Goal: Check status: Check status

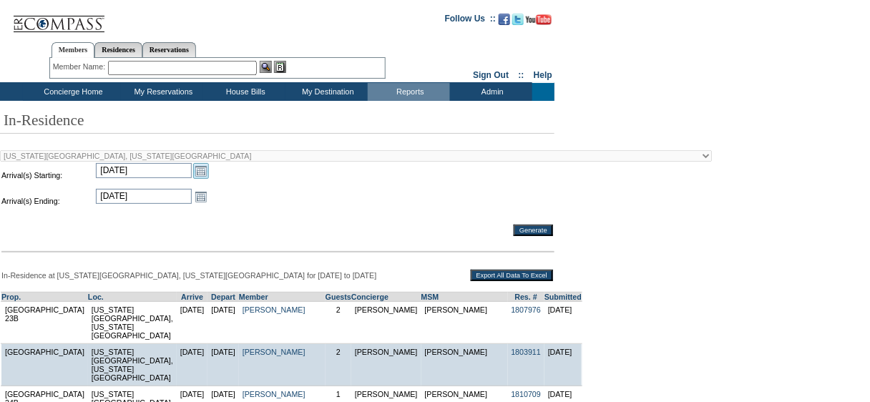
click at [200, 172] on link "Open the calendar popup." at bounding box center [201, 171] width 16 height 16
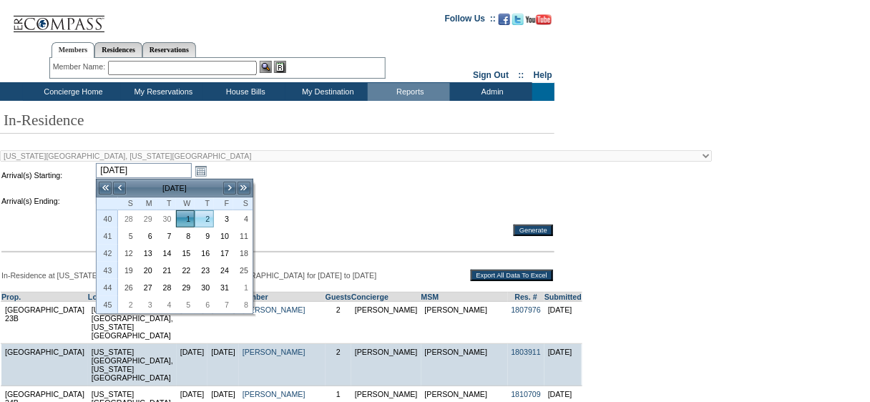
click at [208, 217] on link "2" at bounding box center [204, 219] width 18 height 16
type input "[DATE]"
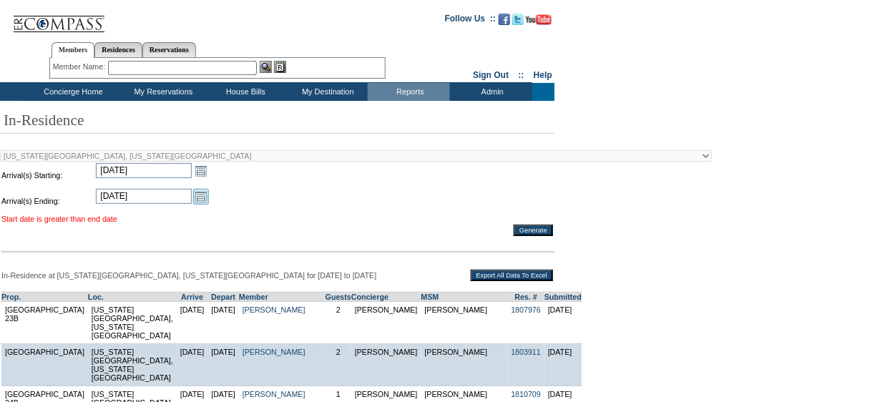
click at [203, 197] on link "Open the calendar popup." at bounding box center [201, 197] width 16 height 16
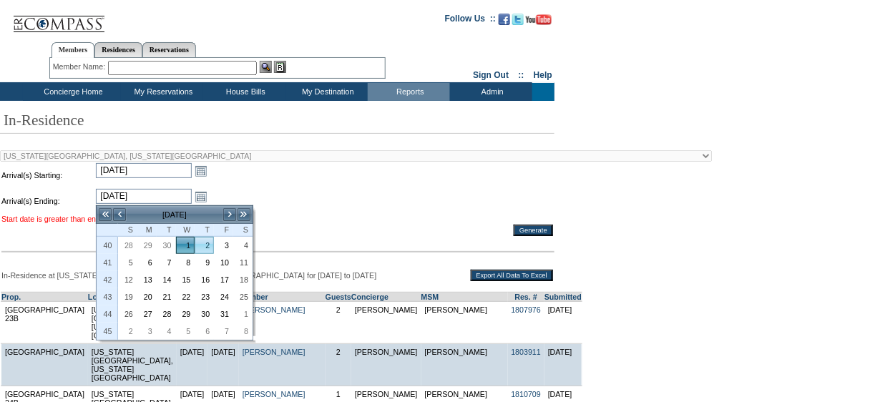
click at [210, 242] on link "2" at bounding box center [204, 245] width 18 height 16
type input "[DATE]"
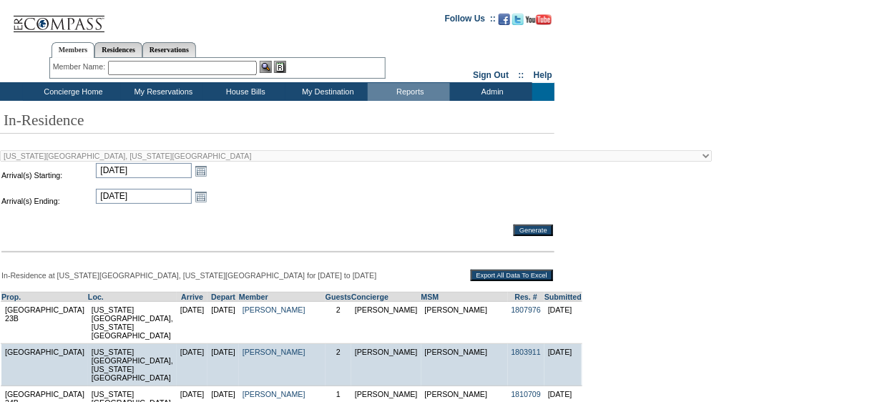
click at [533, 235] on input "Generate" at bounding box center [533, 230] width 39 height 11
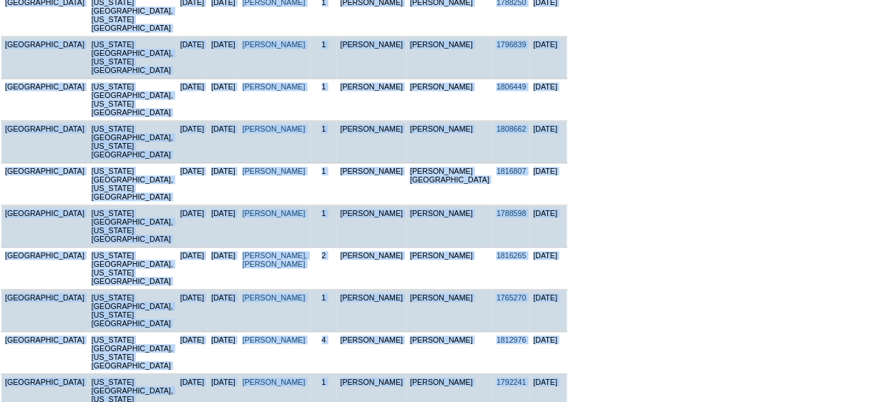
scroll to position [769, 0]
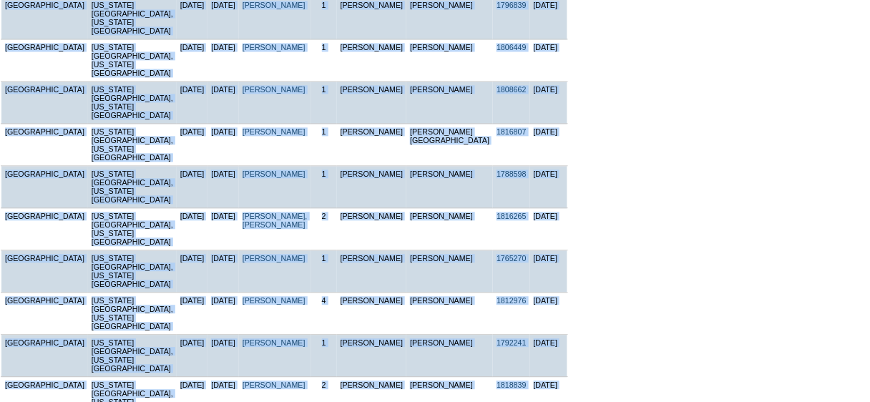
drag, startPoint x: 4, startPoint y: 107, endPoint x: 539, endPoint y: 300, distance: 568.5
copy td "Prop. Loc. Arrive Depart Member Guests Concierge MSM Res. # Submitted Park Aven…"
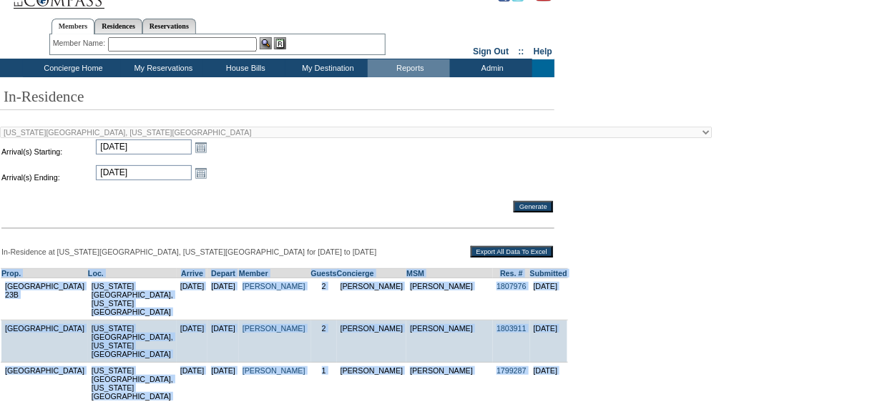
scroll to position [26, 0]
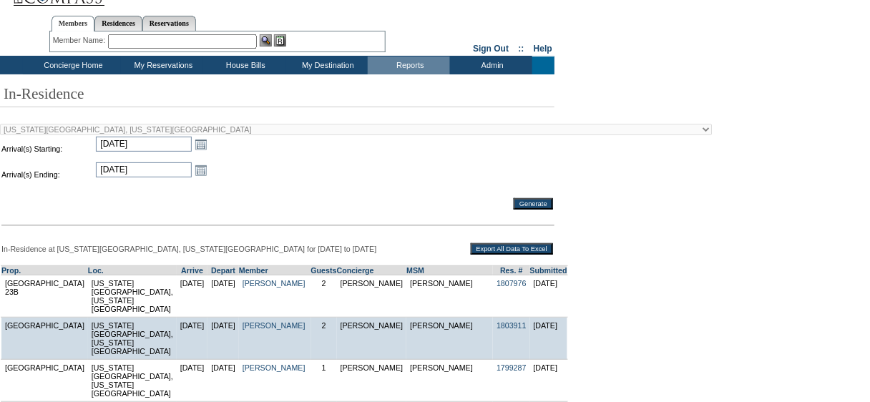
click at [58, 60] on td "Concierge Home" at bounding box center [72, 66] width 98 height 18
